Goal: Navigation & Orientation: Find specific page/section

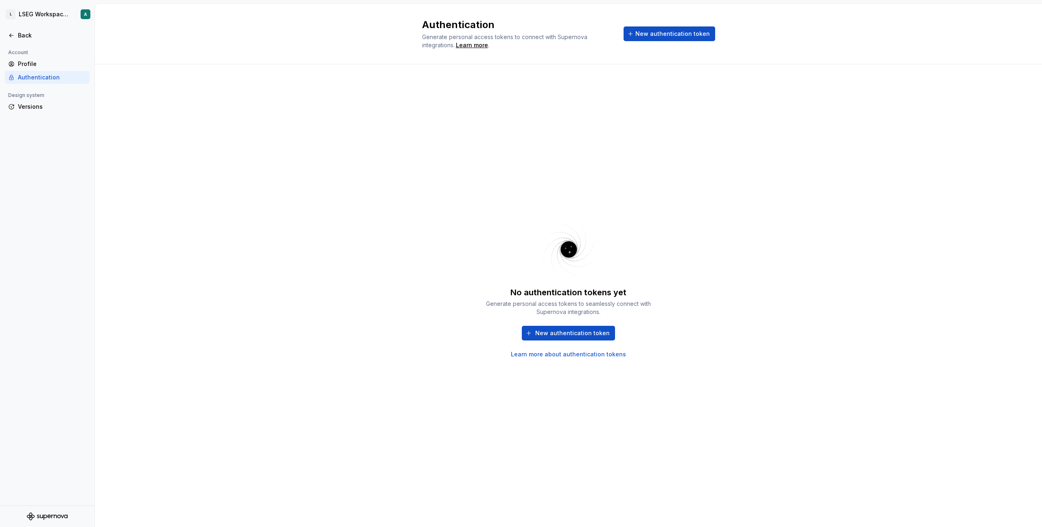
click at [46, 56] on div "Account" at bounding box center [47, 53] width 85 height 10
click at [51, 63] on div "Profile" at bounding box center [52, 64] width 68 height 8
click at [32, 13] on html "L LSEG Workspace Design System A Back Account Profile Authentication Design sys…" at bounding box center [521, 263] width 1042 height 527
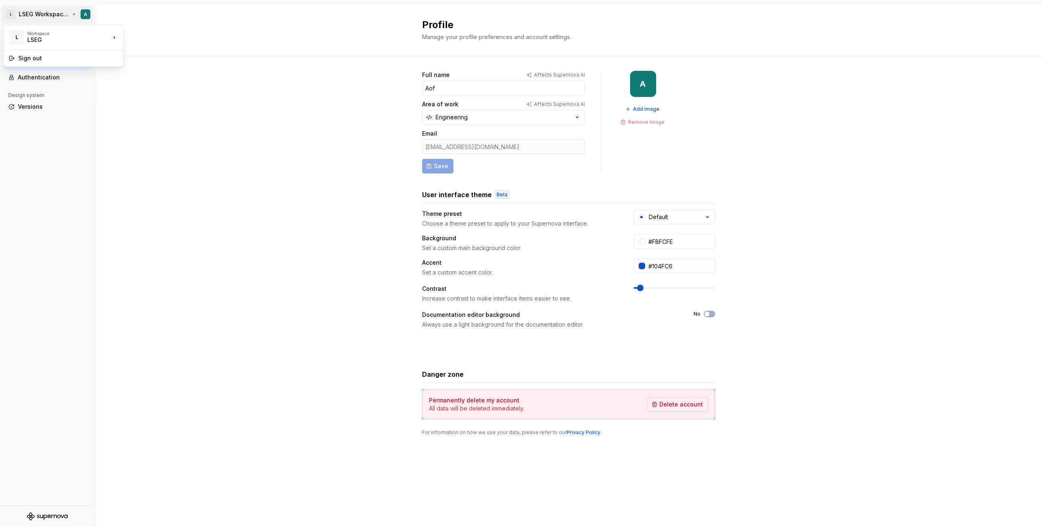
click at [134, 137] on html "L LSEG Workspace Design System A Back Account Profile Authentication Design sys…" at bounding box center [521, 263] width 1042 height 527
click at [19, 37] on div "Back" at bounding box center [52, 35] width 68 height 8
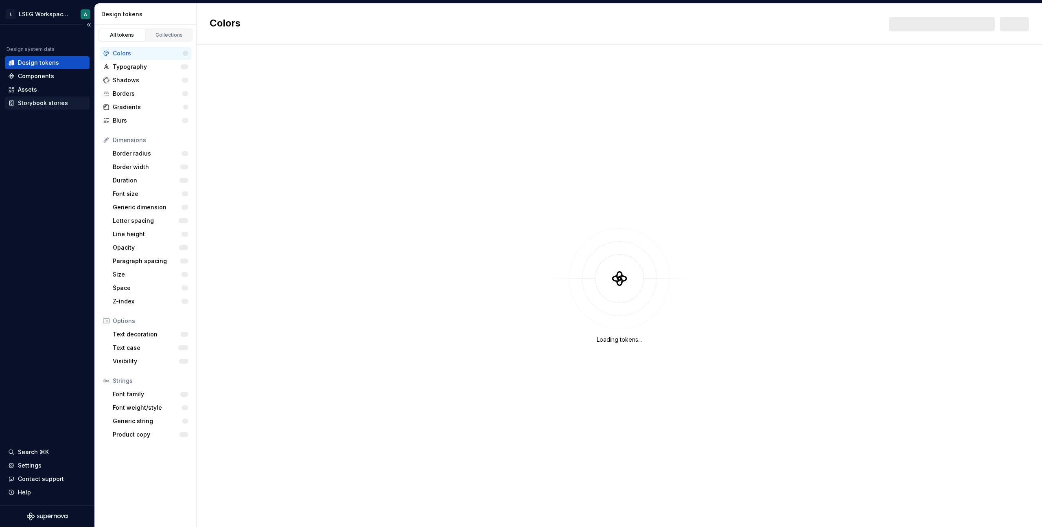
click at [42, 106] on div "Storybook stories" at bounding box center [43, 103] width 50 height 8
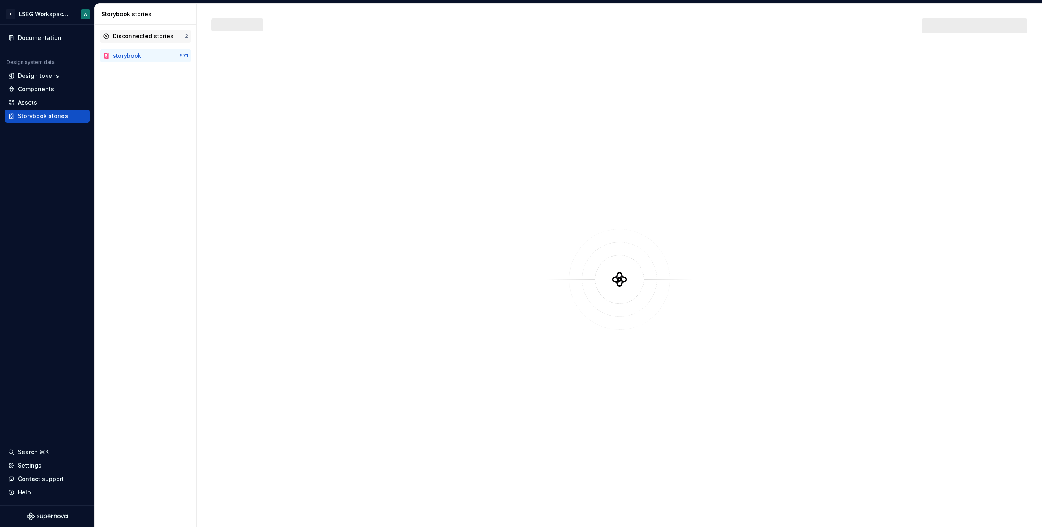
click at [158, 30] on div "Disconnected stories 2" at bounding box center [146, 36] width 92 height 13
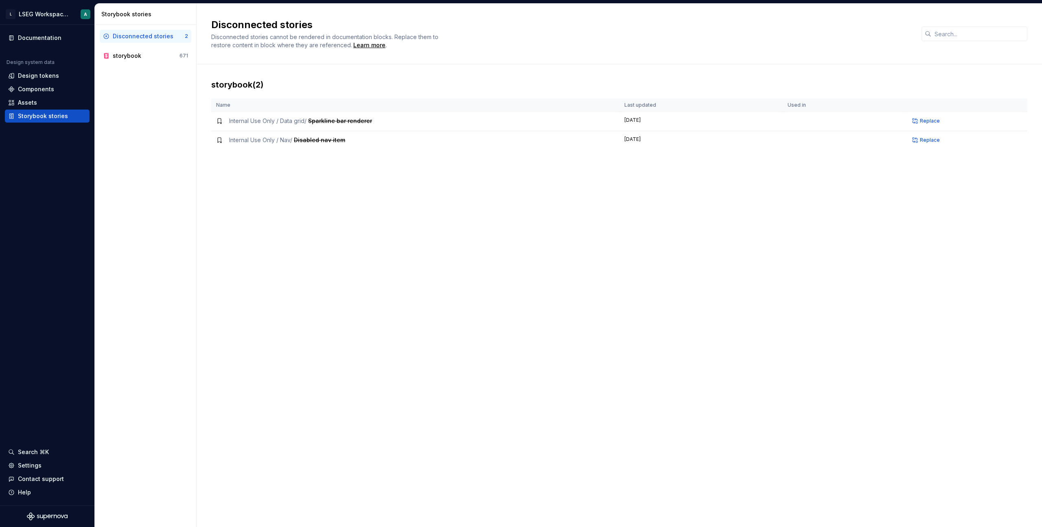
click at [173, 34] on div "Disconnected stories" at bounding box center [149, 36] width 72 height 8
click at [138, 54] on div "storybook" at bounding box center [127, 56] width 29 height 8
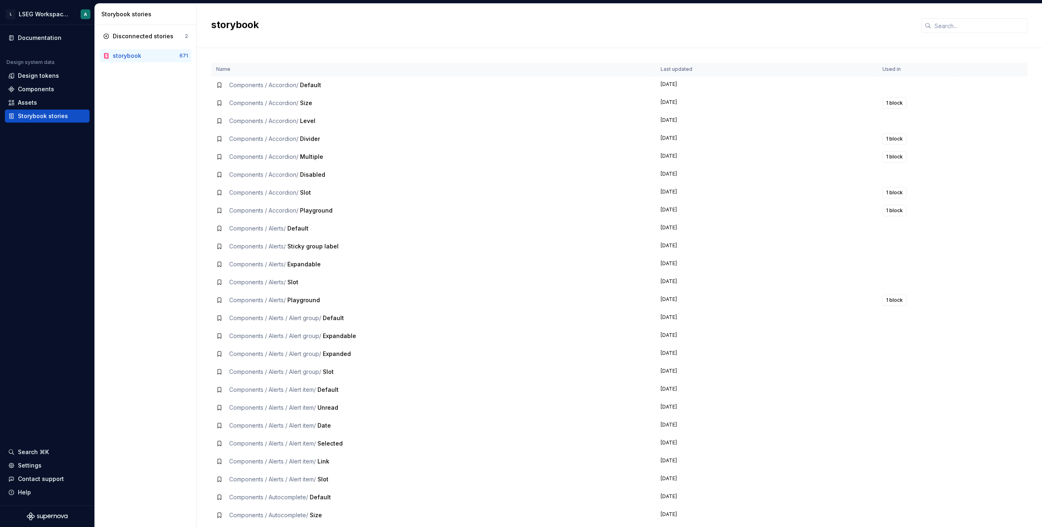
click at [181, 128] on div "Disconnected stories 2 storybook 671" at bounding box center [145, 276] width 101 height 502
click at [49, 469] on div "Settings" at bounding box center [47, 465] width 78 height 8
click at [150, 189] on div "Disconnected stories 2 storybook 671" at bounding box center [145, 276] width 101 height 502
click at [542, 46] on div "storybook" at bounding box center [620, 26] width 846 height 44
click at [181, 110] on div "Disconnected stories 2 storybook 671" at bounding box center [145, 276] width 101 height 502
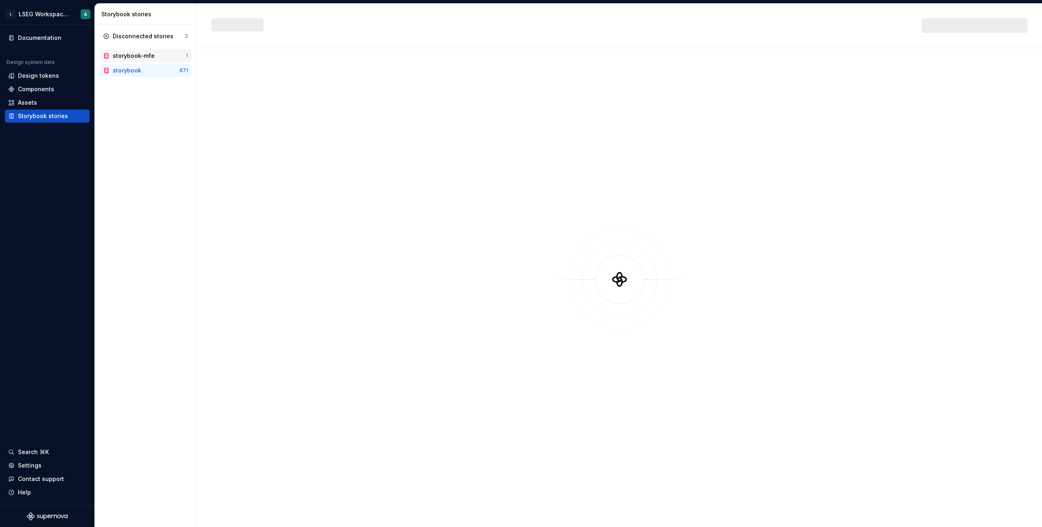
click at [135, 61] on div "storybook-mfe 1" at bounding box center [146, 55] width 92 height 13
click at [242, 86] on span "Introduction /" at bounding box center [246, 84] width 34 height 7
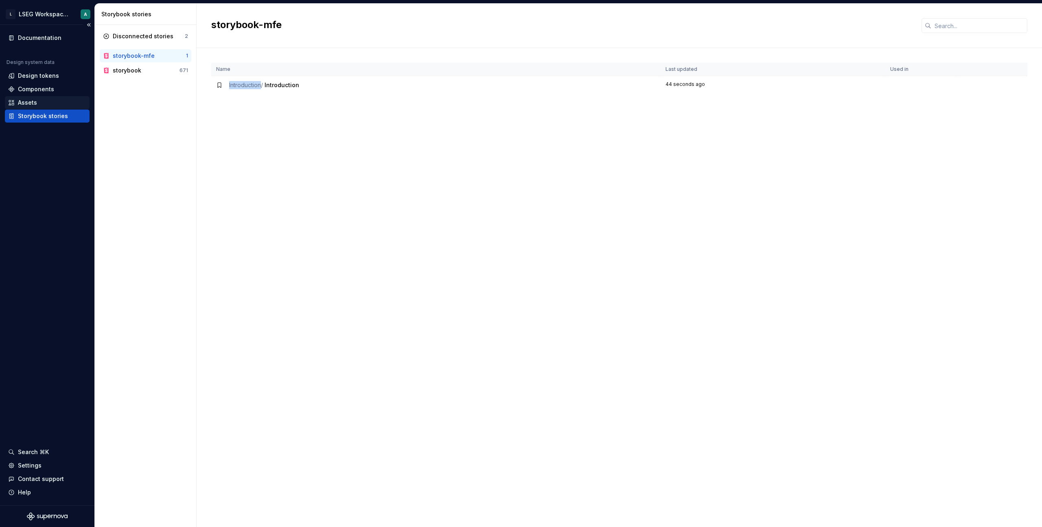
click at [38, 105] on div "Assets" at bounding box center [47, 103] width 78 height 8
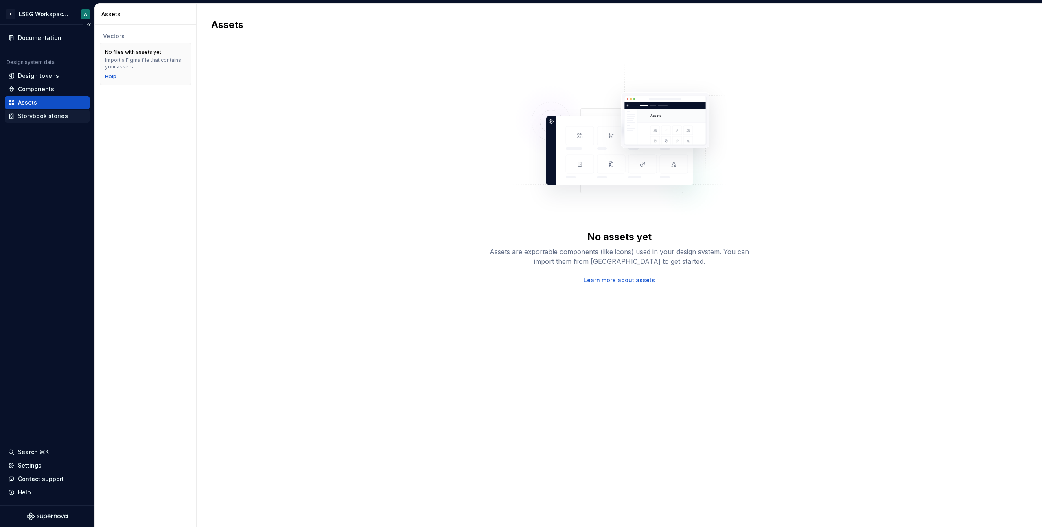
click at [34, 114] on div "Storybook stories" at bounding box center [43, 116] width 50 height 8
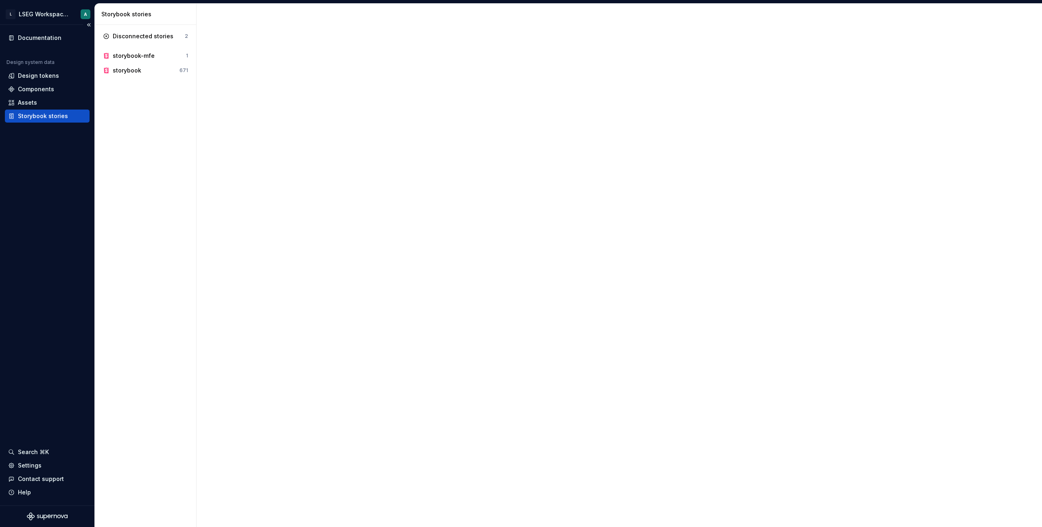
click at [39, 117] on div "Storybook stories" at bounding box center [43, 116] width 50 height 8
click at [678, 83] on td "1 minute ago" at bounding box center [773, 85] width 225 height 18
click at [743, 121] on div "Name Last updated Used in Introduction / Introduction 1 minute ago" at bounding box center [619, 295] width 816 height 464
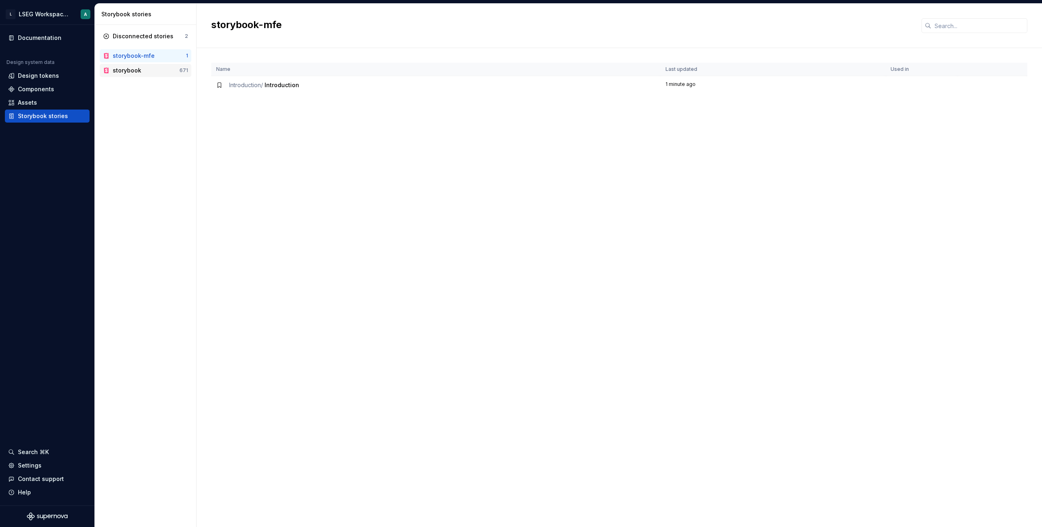
click at [157, 71] on div "storybook" at bounding box center [146, 70] width 67 height 8
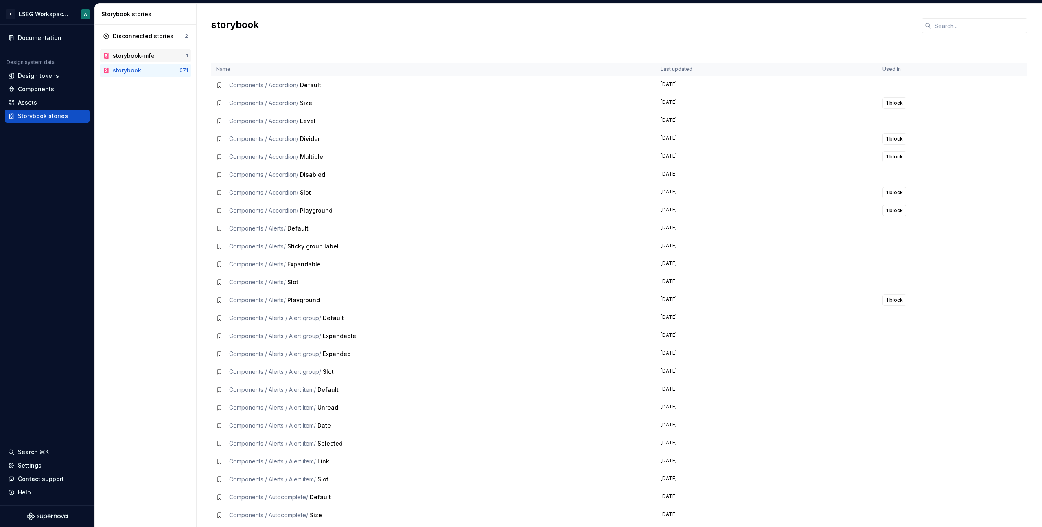
click at [148, 61] on div "storybook-mfe 1" at bounding box center [146, 55] width 92 height 13
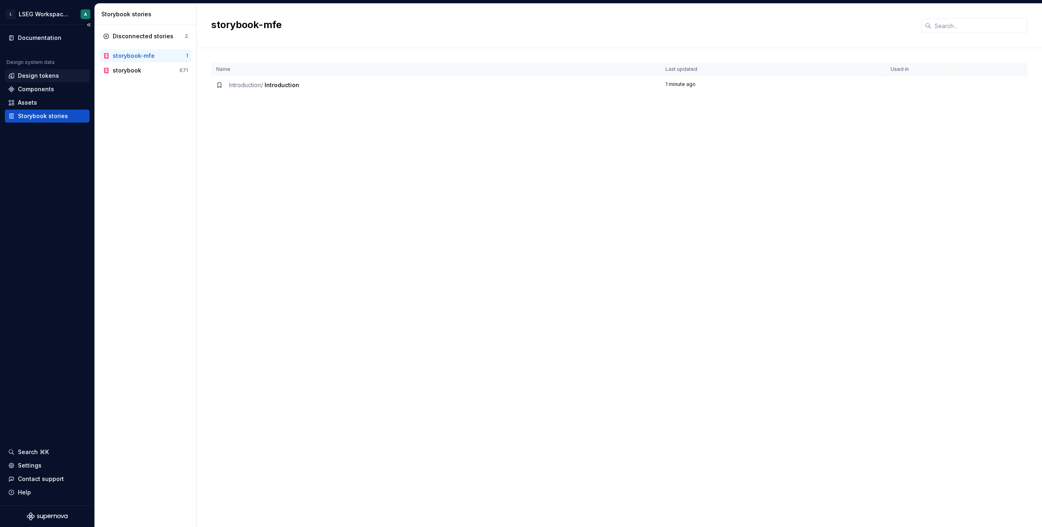
click at [47, 79] on div "Design tokens" at bounding box center [38, 76] width 41 height 8
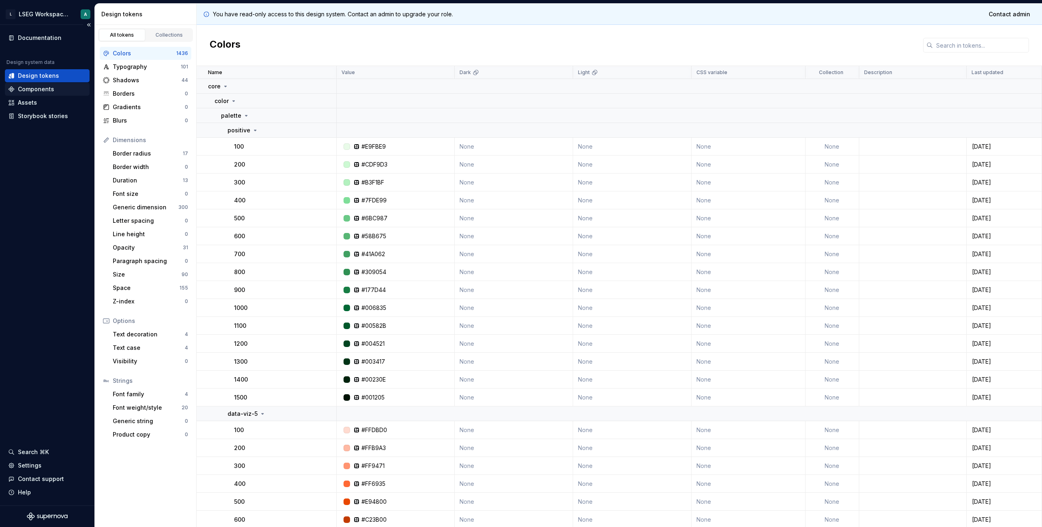
click at [50, 86] on div "Components" at bounding box center [36, 89] width 36 height 8
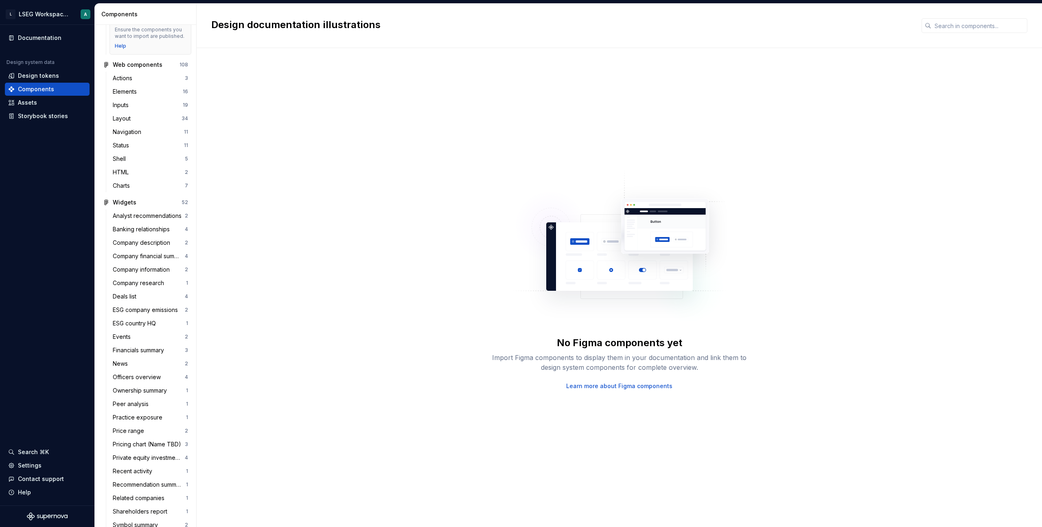
scroll to position [175, 0]
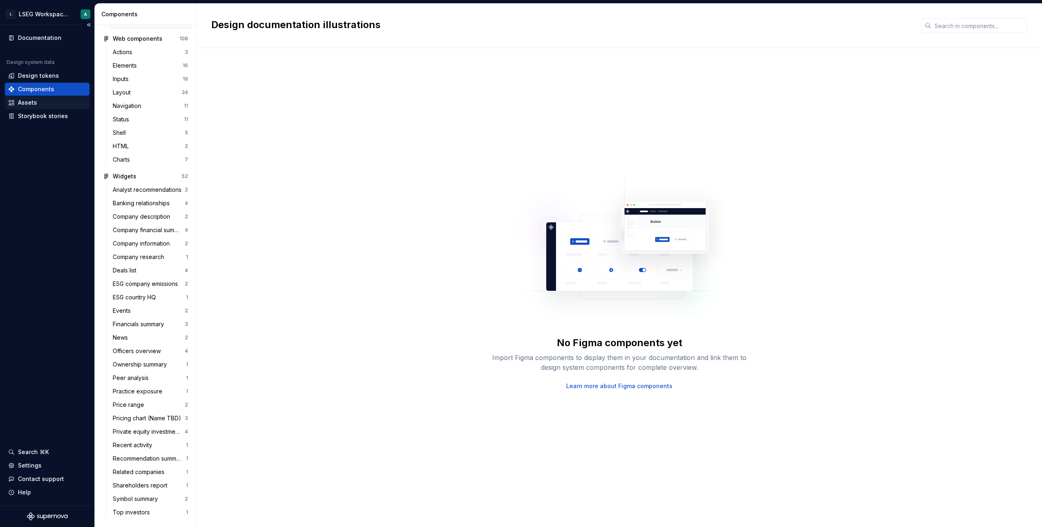
click at [40, 100] on div "Assets" at bounding box center [47, 103] width 78 height 8
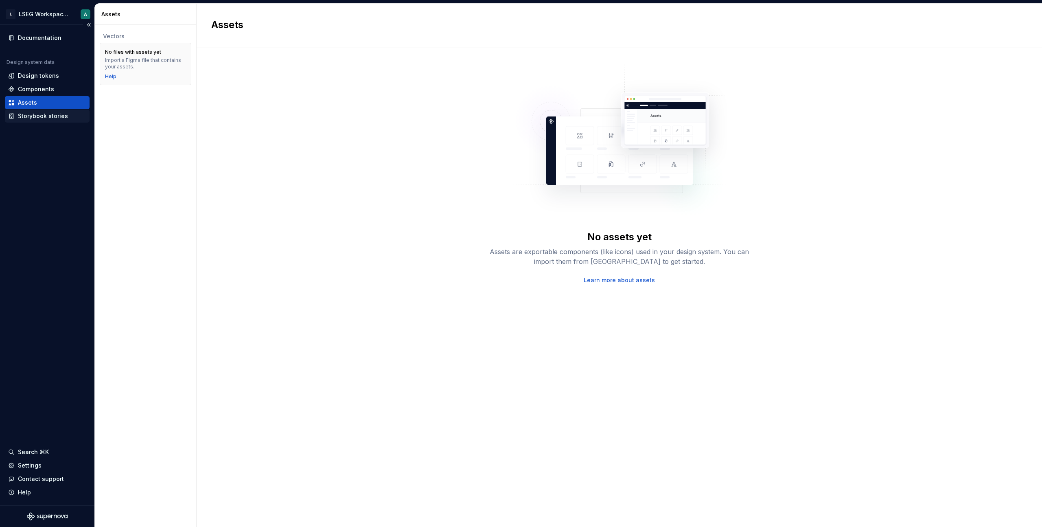
click at [48, 112] on div "Storybook stories" at bounding box center [43, 116] width 50 height 8
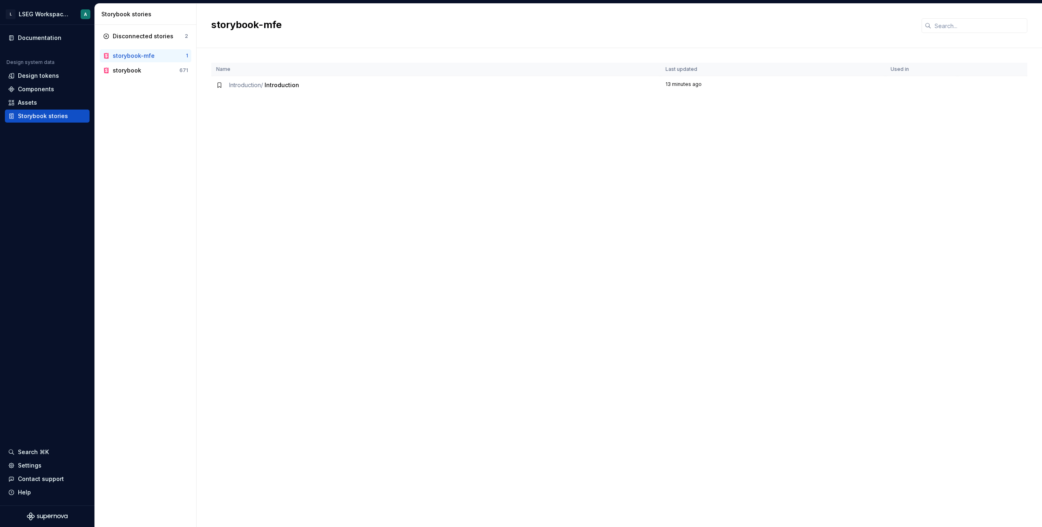
click at [139, 90] on div "Disconnected stories 2 storybook-mfe 1 storybook 671" at bounding box center [145, 276] width 101 height 502
click at [249, 86] on span "Introduction /" at bounding box center [246, 84] width 34 height 7
click at [274, 106] on div "Name Last updated Used in Introduction / Introduction 13 minutes ago" at bounding box center [619, 295] width 816 height 464
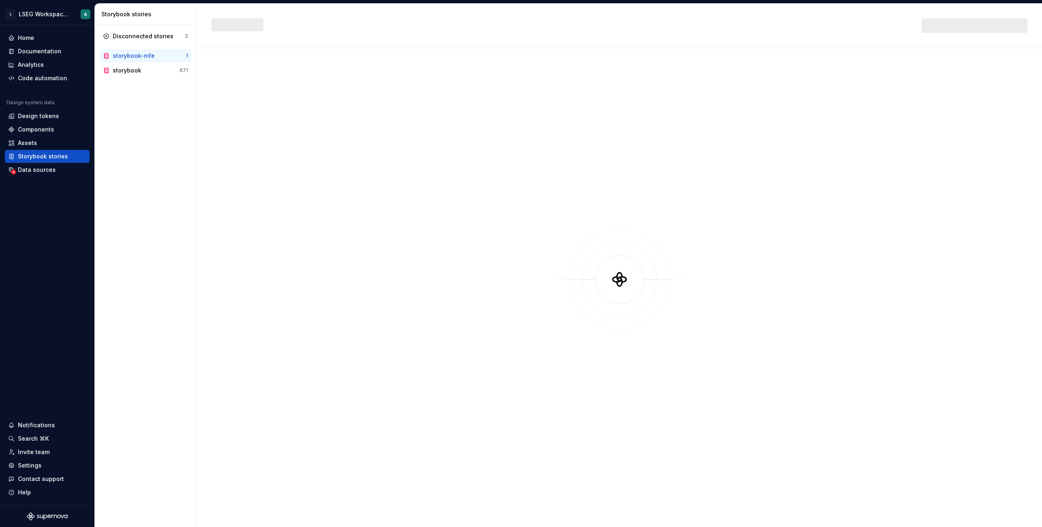
click at [153, 57] on div "storybook-mfe" at bounding box center [149, 56] width 73 height 8
click at [139, 54] on div "storybook-mfe" at bounding box center [134, 56] width 42 height 8
click at [228, 85] on div "Introduction / Introduction" at bounding box center [436, 85] width 440 height 8
click at [348, 153] on div "Name Last updated Used in Introduction / Introduction 11 minutes ago" at bounding box center [619, 295] width 816 height 464
